Goal: Task Accomplishment & Management: Manage account settings

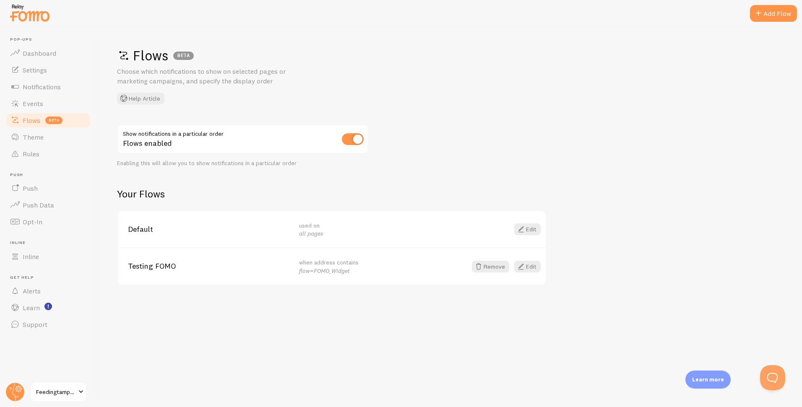
click at [331, 270] on em "flow=FOMO_Widget" at bounding box center [324, 271] width 51 height 8
click at [330, 270] on em "flow=FOMO_Widget" at bounding box center [324, 271] width 51 height 8
copy div "flow=FOMO_Widget"
drag, startPoint x: 522, startPoint y: 265, endPoint x: 534, endPoint y: 267, distance: 12.3
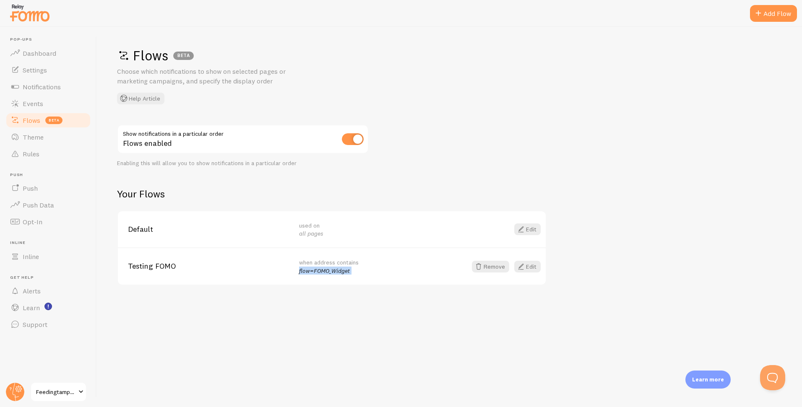
click at [522, 265] on span at bounding box center [521, 267] width 10 height 10
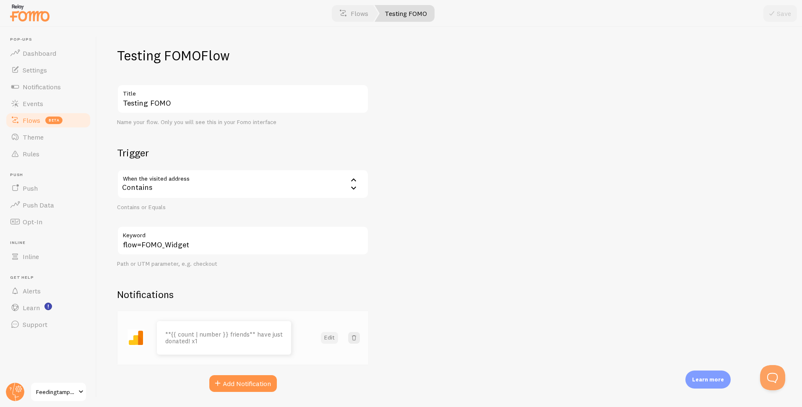
click at [334, 336] on button "Edit" at bounding box center [329, 338] width 17 height 12
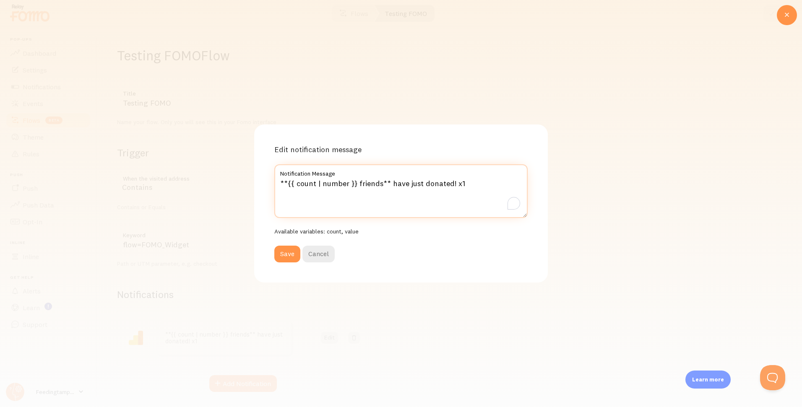
click at [488, 182] on textarea "**{{ count | number }} friends** have just donated! x1" at bounding box center [400, 191] width 253 height 54
type textarea "**{{ count | number }} friends** have just donated! 🎊"
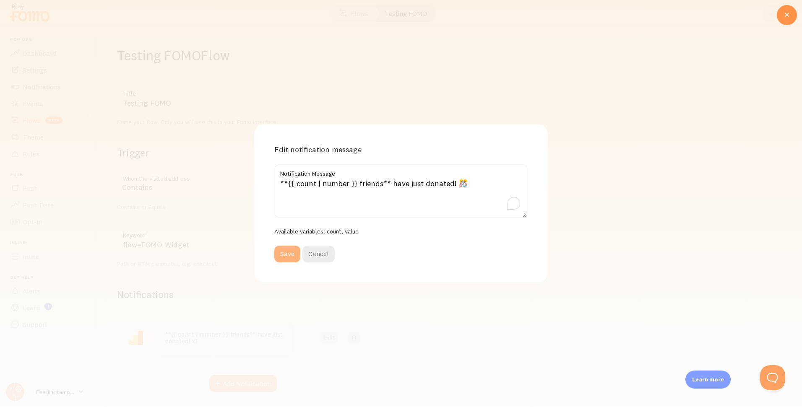
click at [282, 254] on button "Save" at bounding box center [287, 254] width 26 height 17
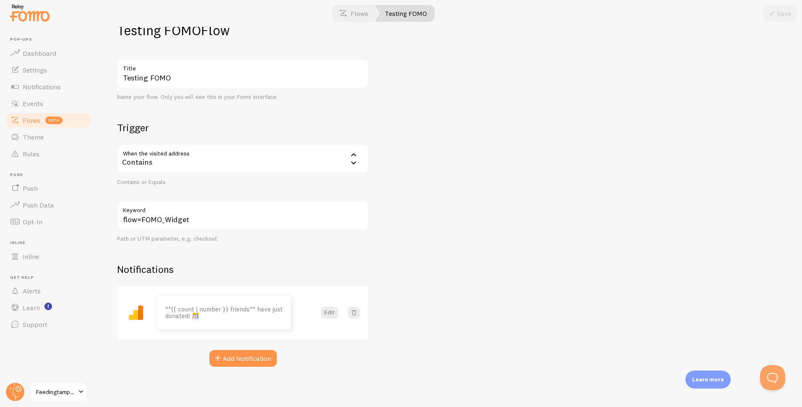
scroll to position [23, 0]
click at [52, 68] on link "Settings" at bounding box center [48, 70] width 86 height 17
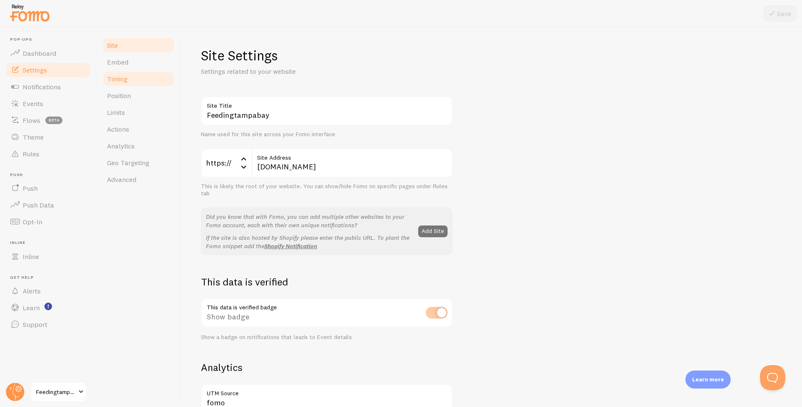
click at [128, 76] on link "Timing" at bounding box center [138, 78] width 73 height 17
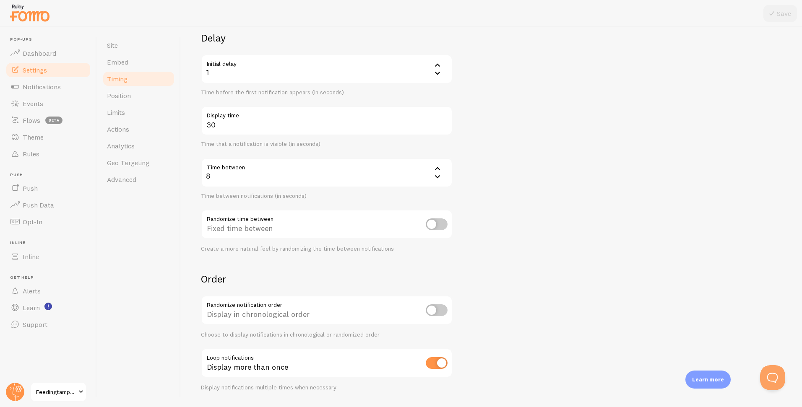
scroll to position [65, 0]
click at [129, 99] on span "Position" at bounding box center [119, 95] width 24 height 8
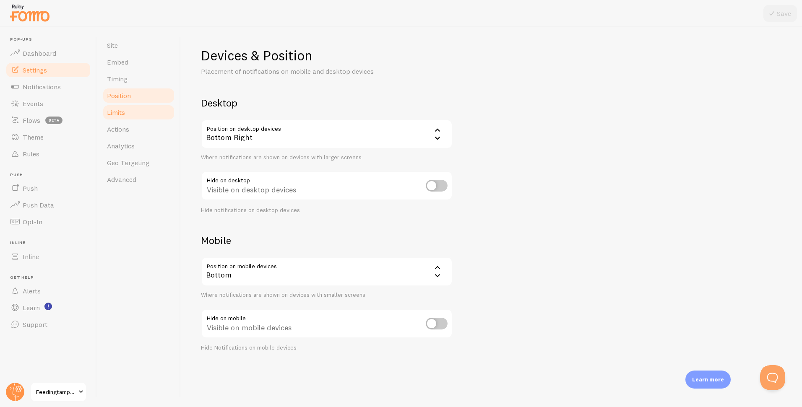
click at [125, 117] on link "Limits" at bounding box center [138, 112] width 73 height 17
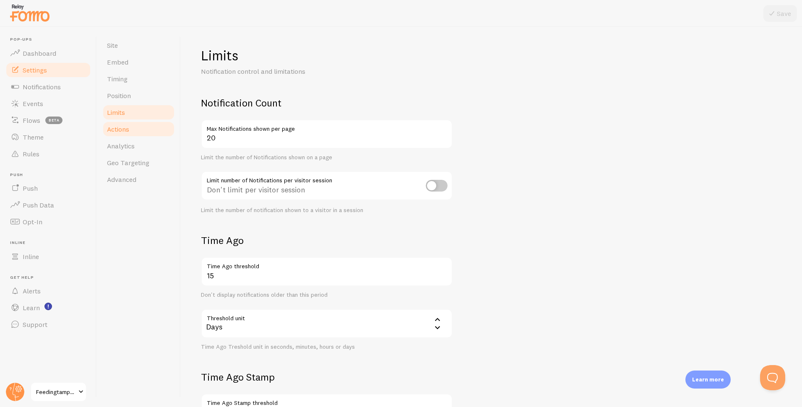
click at [116, 128] on span "Actions" at bounding box center [118, 129] width 22 height 8
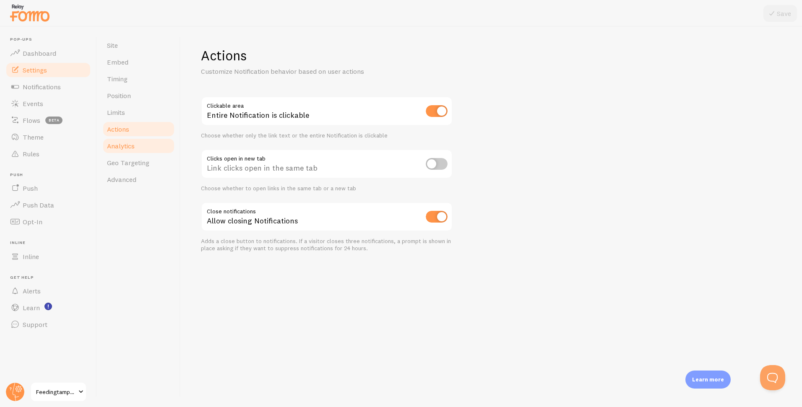
click at [131, 149] on span "Analytics" at bounding box center [121, 146] width 28 height 8
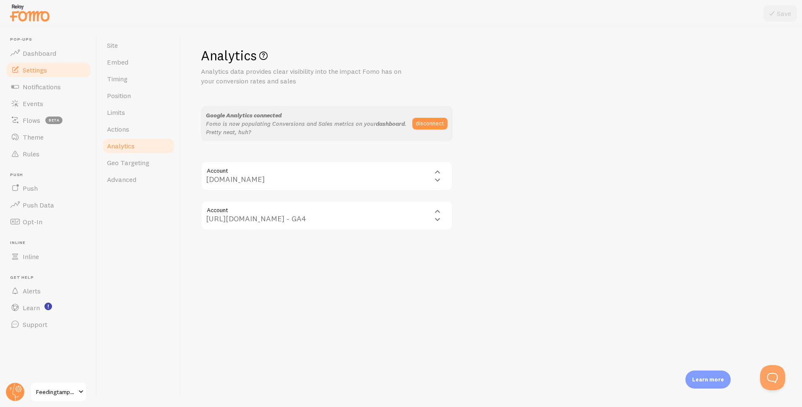
click at [381, 123] on link "dashboard" at bounding box center [390, 124] width 29 height 8
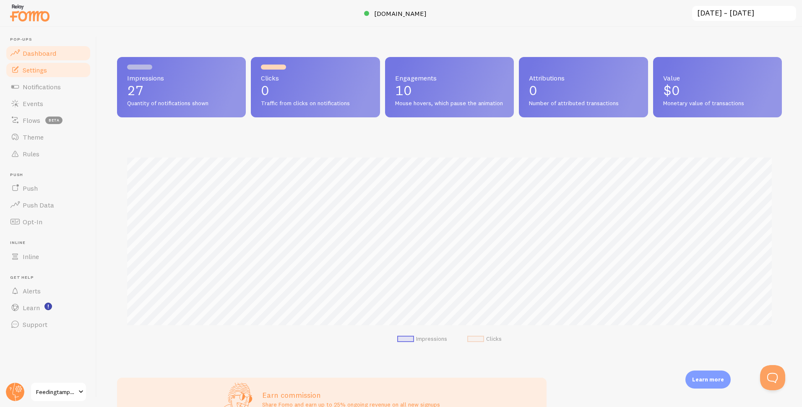
click at [53, 64] on link "Settings" at bounding box center [48, 70] width 86 height 17
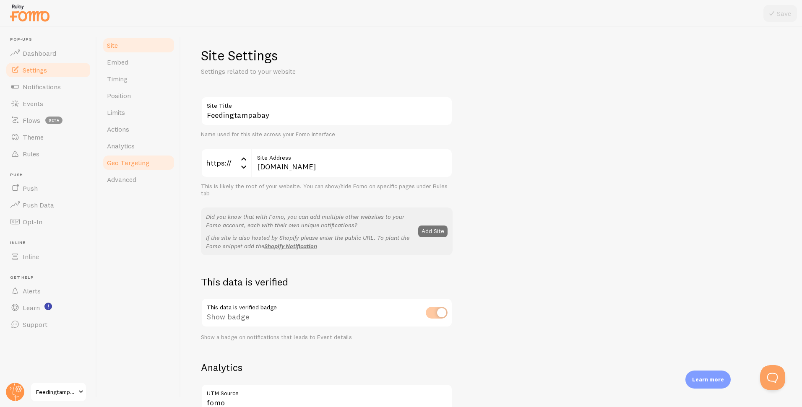
click at [142, 165] on span "Geo Targeting" at bounding box center [128, 163] width 42 height 8
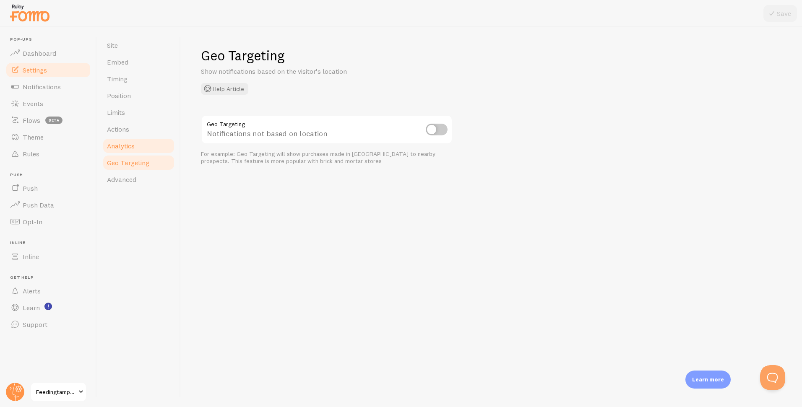
click at [131, 150] on span "Analytics" at bounding box center [121, 146] width 28 height 8
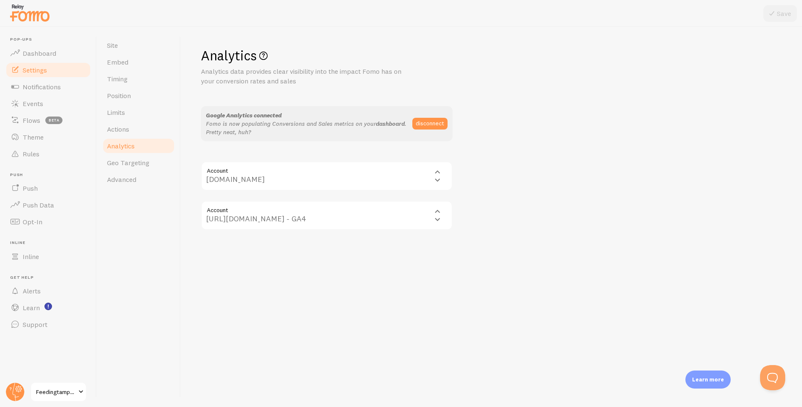
click at [390, 124] on link "dashboard" at bounding box center [390, 124] width 29 height 8
